Goal: Task Accomplishment & Management: Complete application form

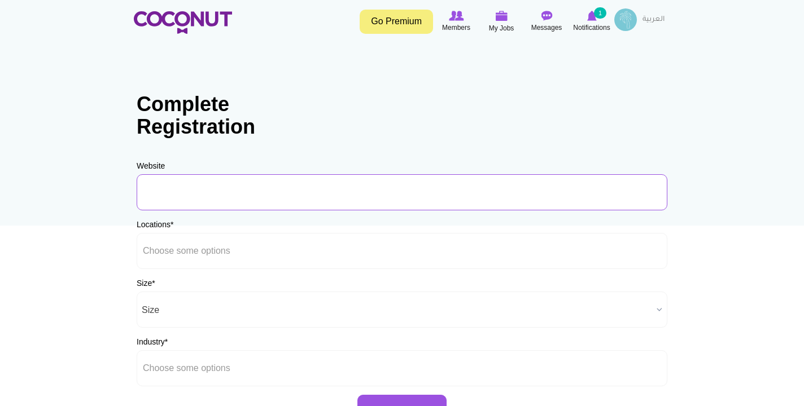
click at [296, 195] on input "URL" at bounding box center [402, 192] width 530 height 36
paste input "[URL][DOMAIN_NAME]"
type input "https://www.covebeach.com/"
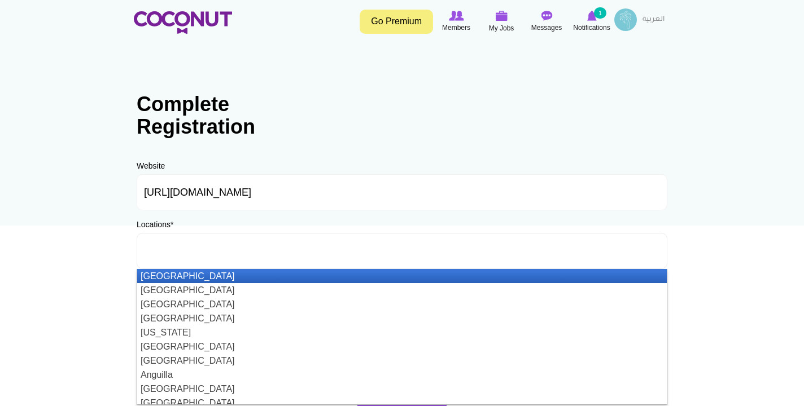
click at [252, 255] on ul at bounding box center [402, 251] width 530 height 36
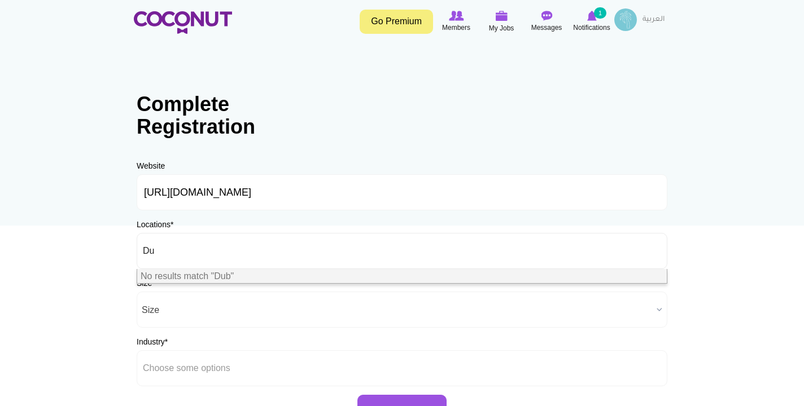
type input "D"
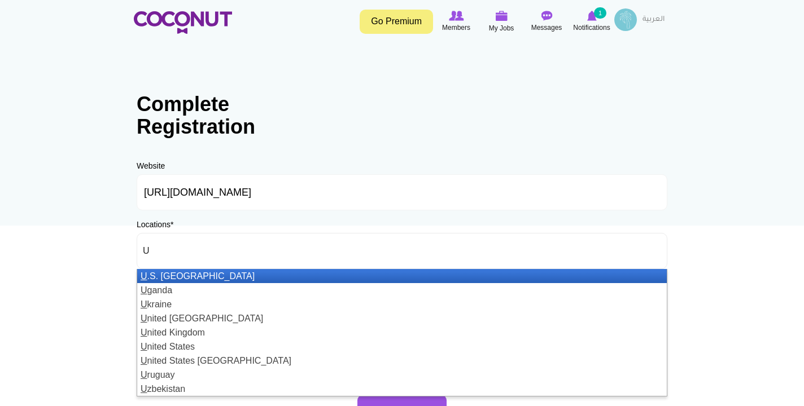
type input "Un"
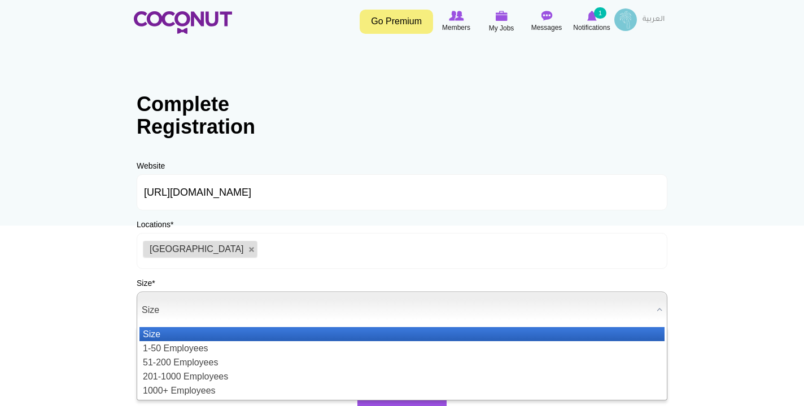
click at [208, 314] on span "Size" at bounding box center [397, 310] width 510 height 36
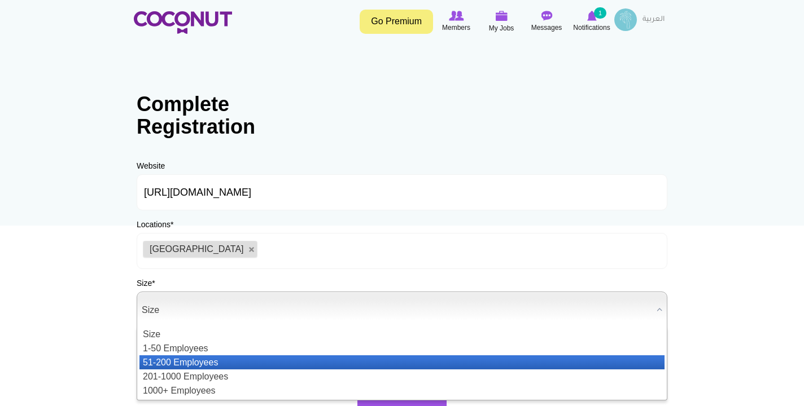
click at [219, 363] on li "51-200 Employees" at bounding box center [401, 362] width 525 height 14
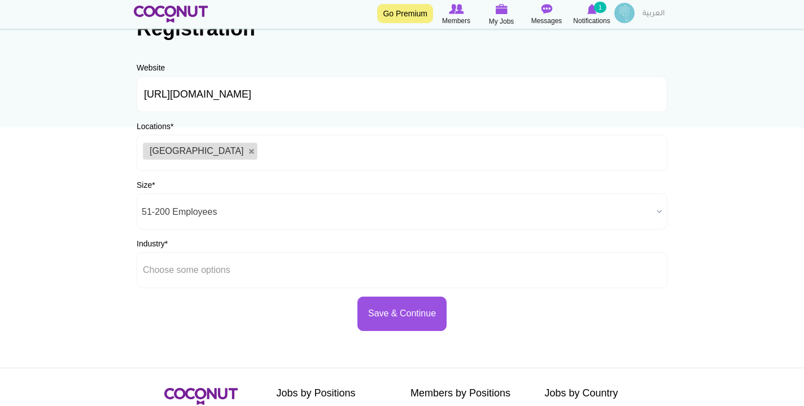
scroll to position [108, 0]
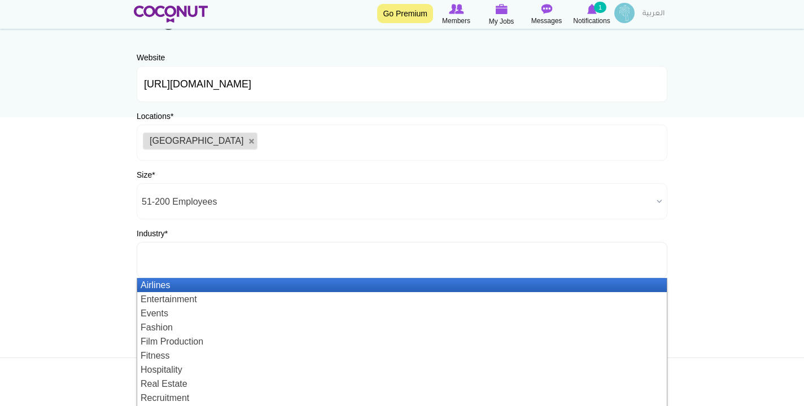
click at [208, 264] on input "text" at bounding box center [194, 260] width 102 height 10
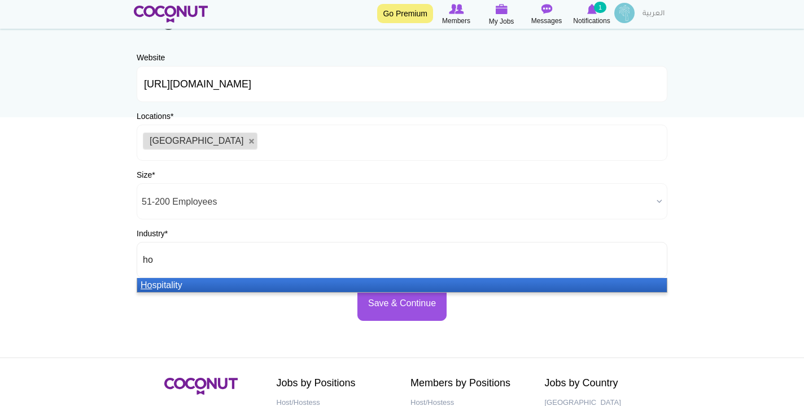
scroll to position [0, 0]
type input "hos"
click at [191, 286] on li "Hos pitality" at bounding box center [401, 285] width 529 height 14
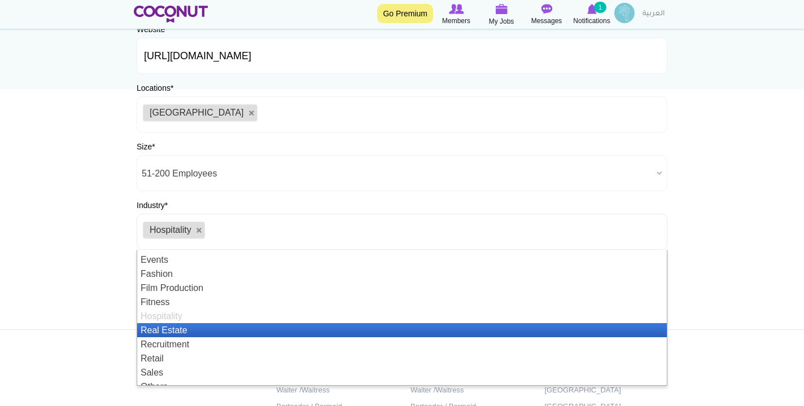
scroll to position [27, 0]
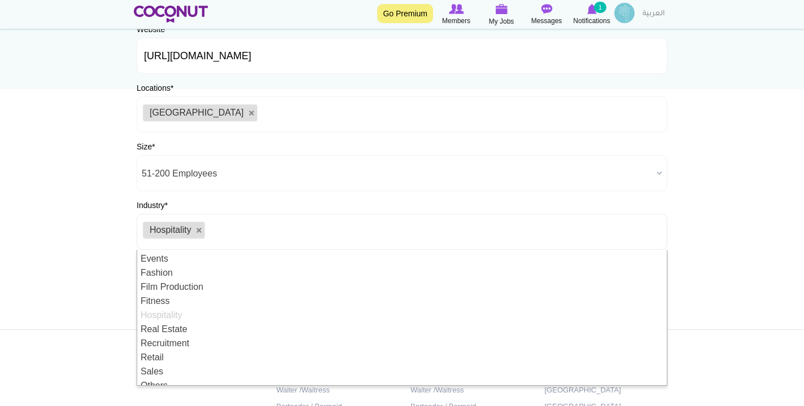
click at [103, 269] on body "Toggle navigation Go Premium Members My Jobs Post a Job Messages Notifications …" at bounding box center [402, 187] width 804 height 648
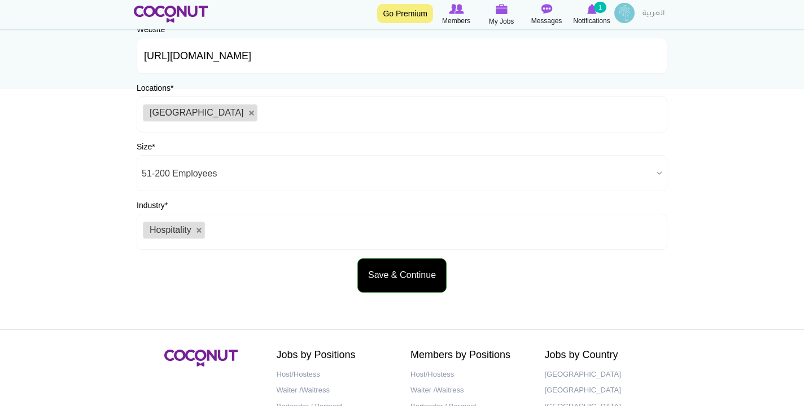
click at [425, 278] on button "Save & Continue" at bounding box center [401, 275] width 89 height 34
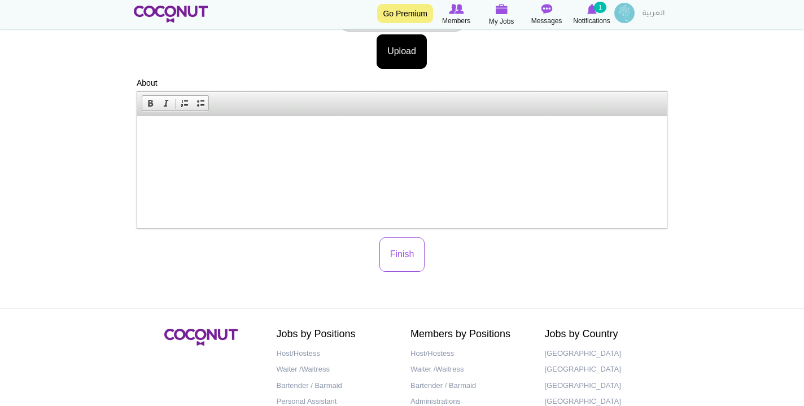
scroll to position [285, 0]
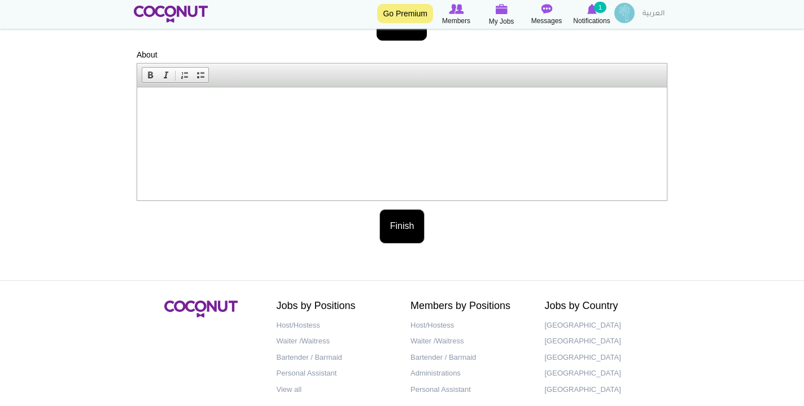
click at [403, 240] on button "Finish" at bounding box center [402, 226] width 46 height 34
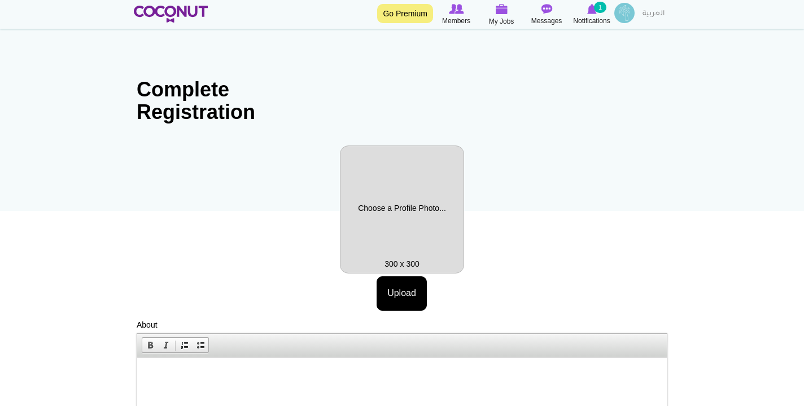
scroll to position [20, 0]
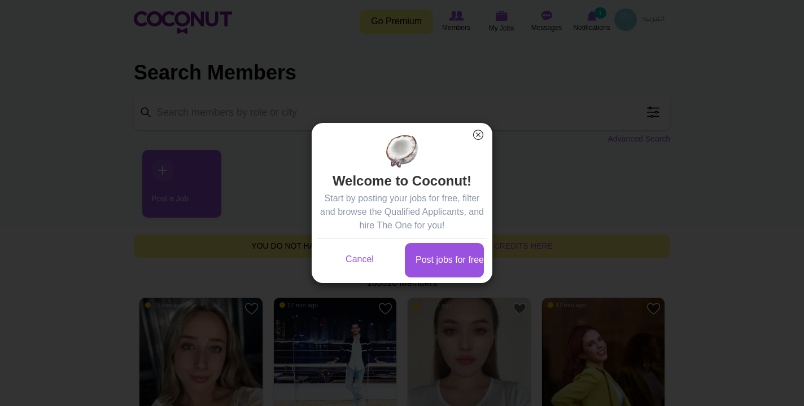
click at [476, 138] on button "×" at bounding box center [478, 135] width 15 height 15
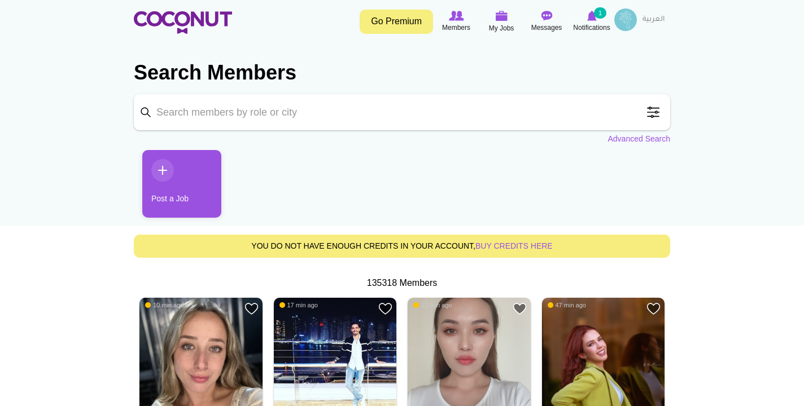
click at [301, 121] on input "Keyword" at bounding box center [402, 112] width 536 height 36
type input "H"
type input "Waitress"
click button "Search" at bounding box center [0, 0] width 0 height 0
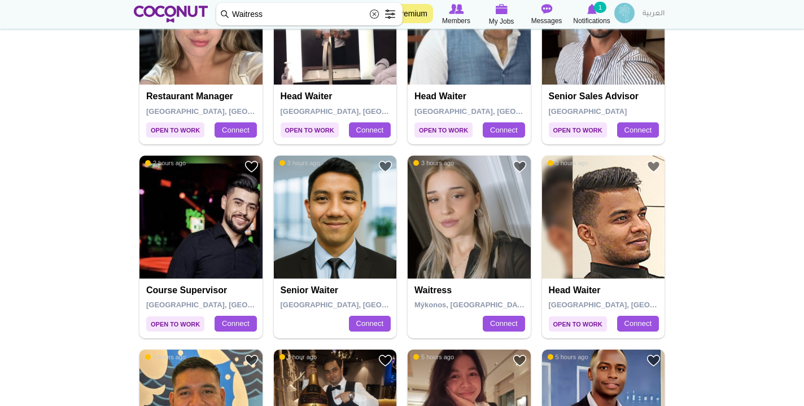
scroll to position [330, 0]
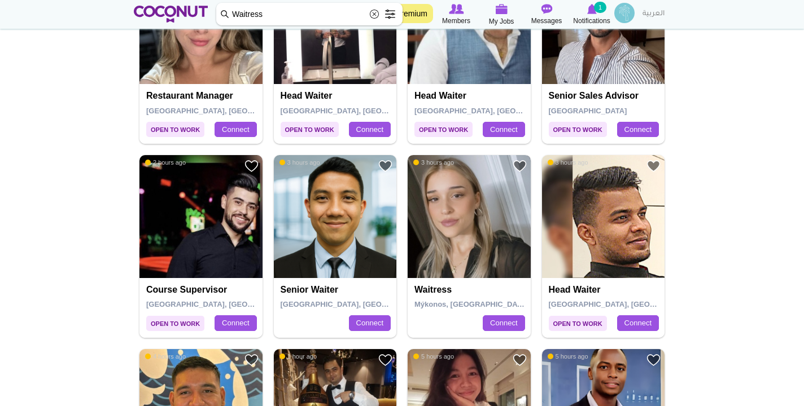
click at [476, 275] on img at bounding box center [468, 216] width 123 height 123
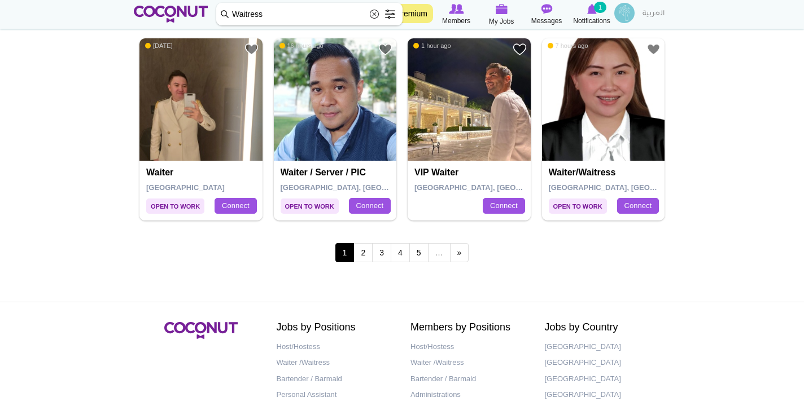
scroll to position [2074, 0]
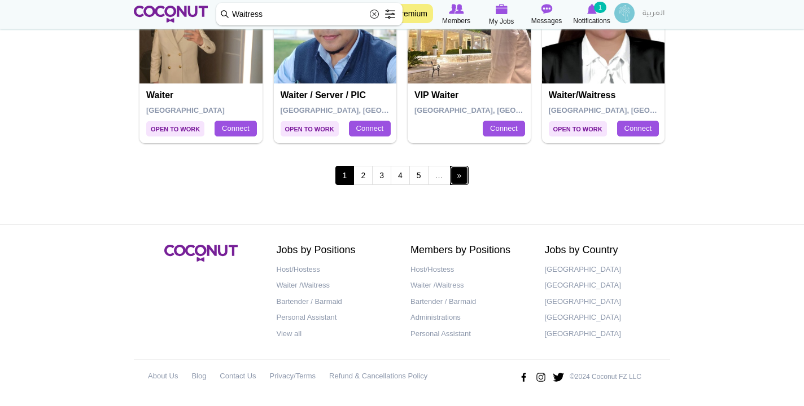
click at [457, 176] on link "next ›" at bounding box center [459, 175] width 19 height 19
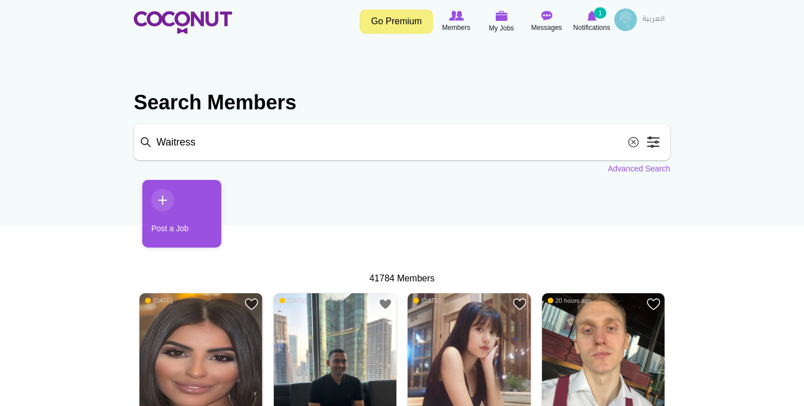
click at [334, 124] on section "Search Members Keyword Waitress Search Position Waiter/Waitress (36089) Host/Ho…" at bounding box center [402, 126] width 536 height 96
click at [322, 139] on input "Waitress" at bounding box center [402, 142] width 536 height 36
click button "Search" at bounding box center [0, 0] width 0 height 0
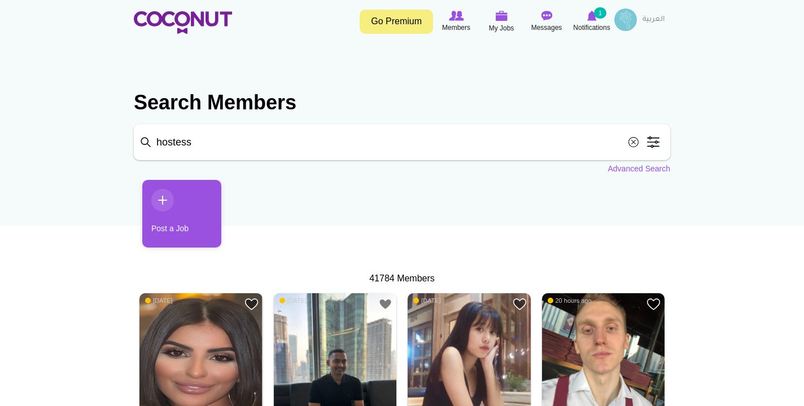
click at [406, 155] on input "hostess" at bounding box center [402, 142] width 536 height 36
click button "Search" at bounding box center [0, 0] width 0 height 0
click at [351, 147] on input "hostess" at bounding box center [402, 142] width 536 height 36
click at [210, 144] on input "hostess" at bounding box center [402, 142] width 536 height 36
type input "hostess"
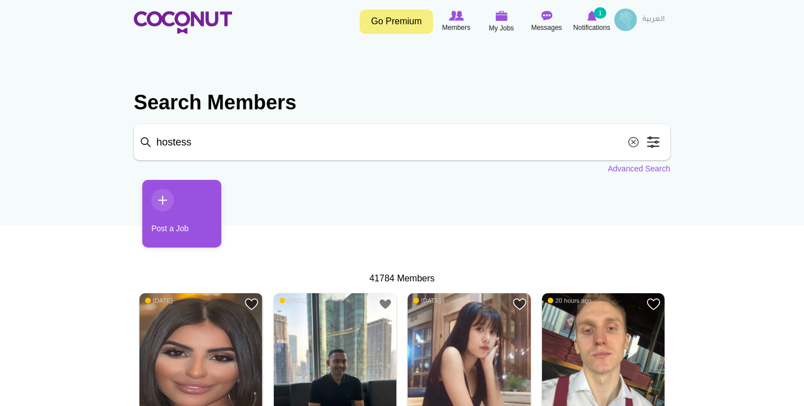
click button "Search" at bounding box center [0, 0] width 0 height 0
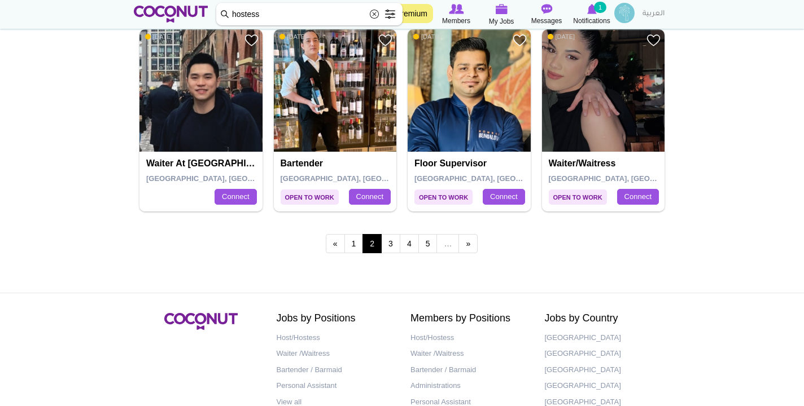
scroll to position [2007, 0]
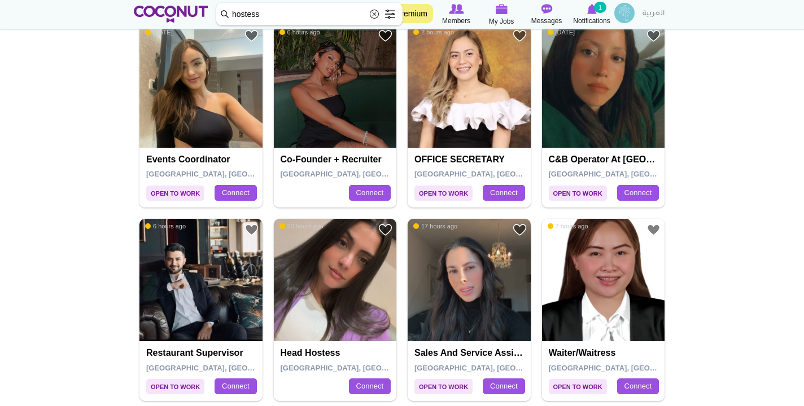
scroll to position [1906, 0]
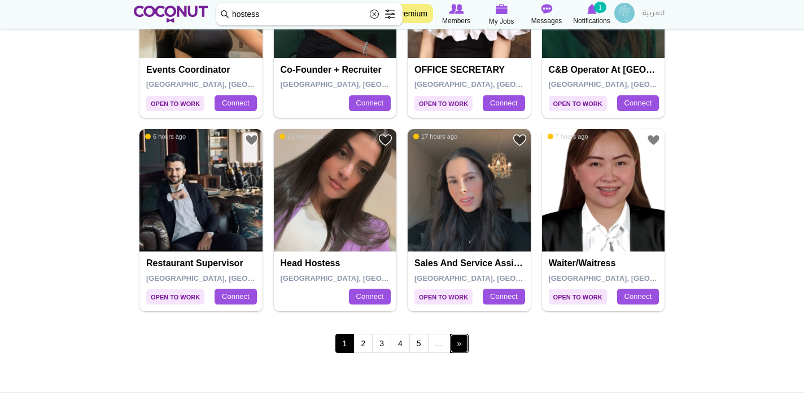
click at [462, 344] on link "next ›" at bounding box center [459, 343] width 19 height 19
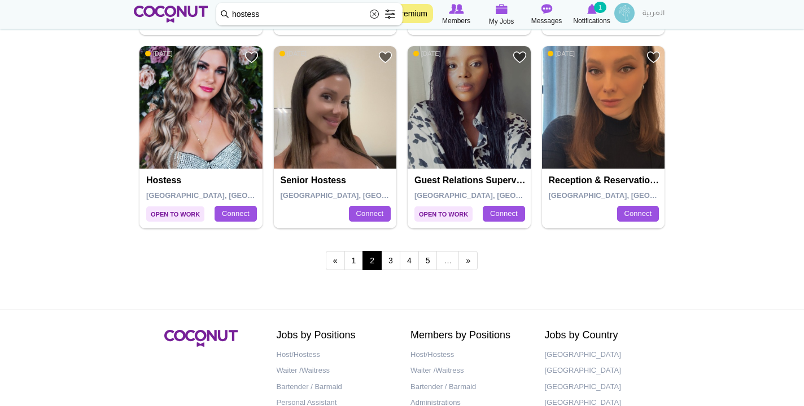
scroll to position [2003, 0]
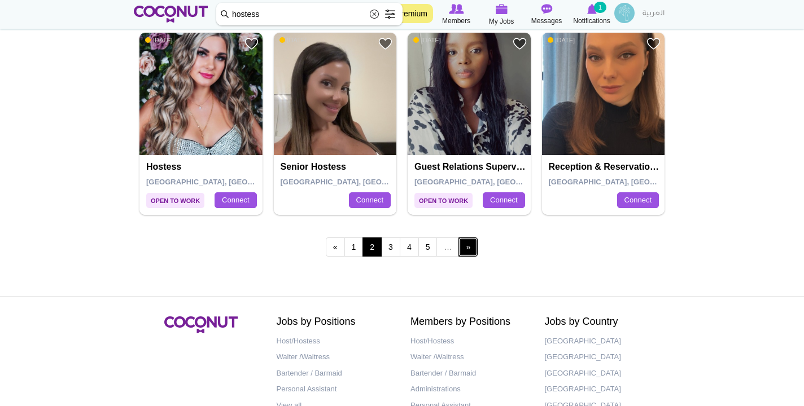
click at [469, 251] on link "next ›" at bounding box center [467, 247] width 19 height 19
click at [472, 247] on link "next ›" at bounding box center [467, 247] width 19 height 19
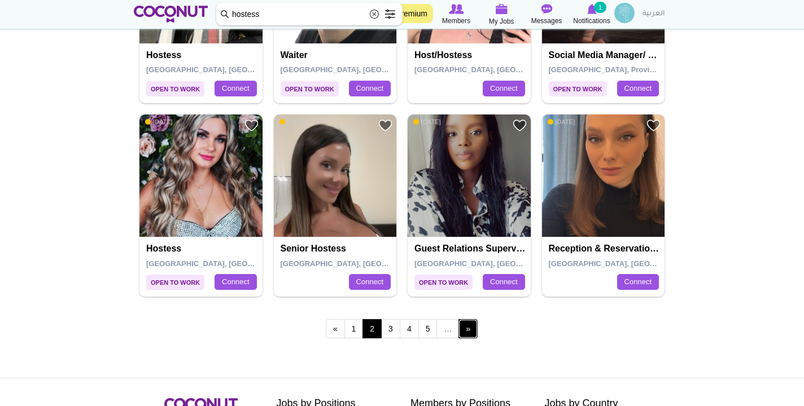
scroll to position [2074, 0]
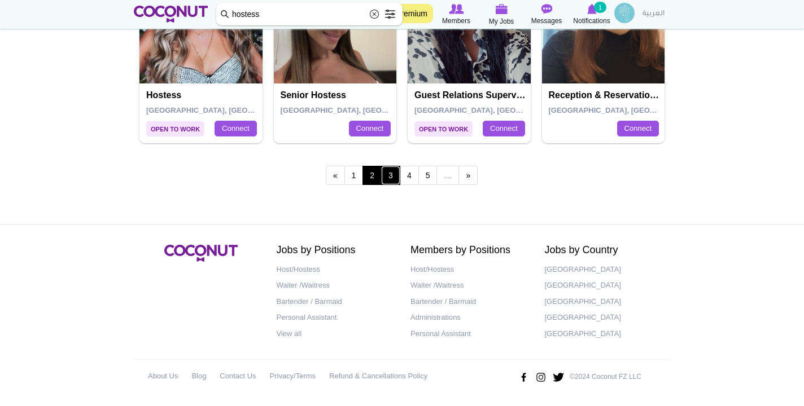
click at [394, 179] on link "3" at bounding box center [390, 175] width 19 height 19
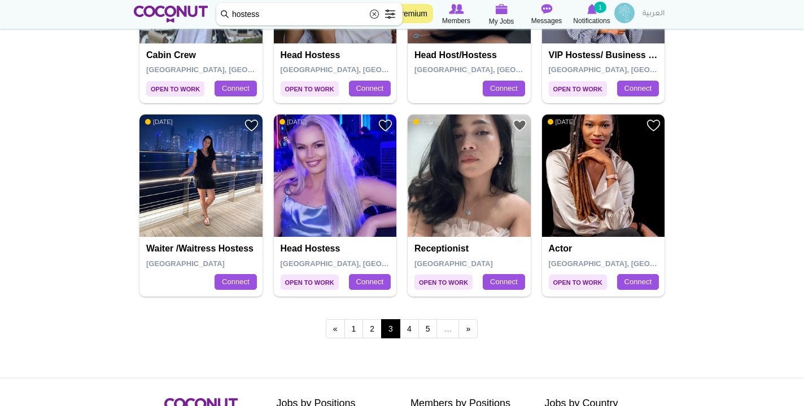
scroll to position [1921, 0]
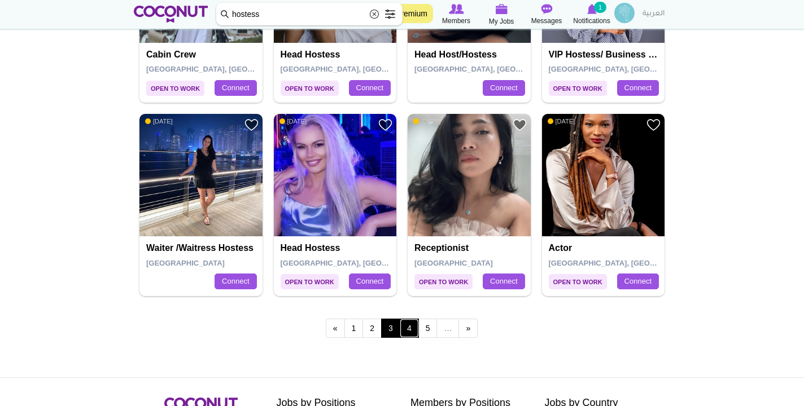
click at [412, 327] on link "4" at bounding box center [409, 328] width 19 height 19
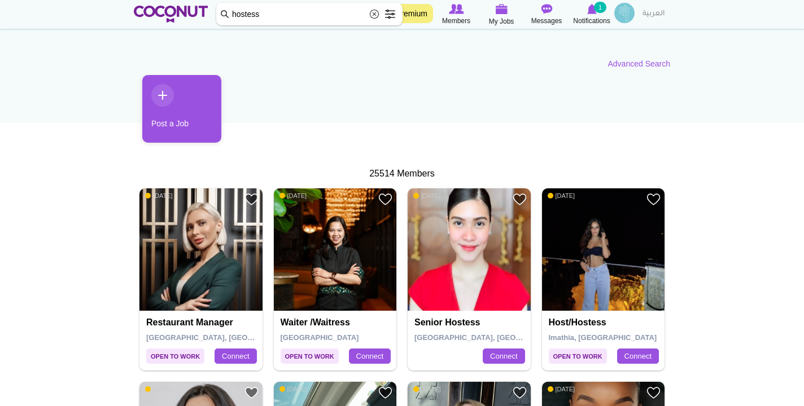
scroll to position [114, 0]
